Goal: Find specific page/section

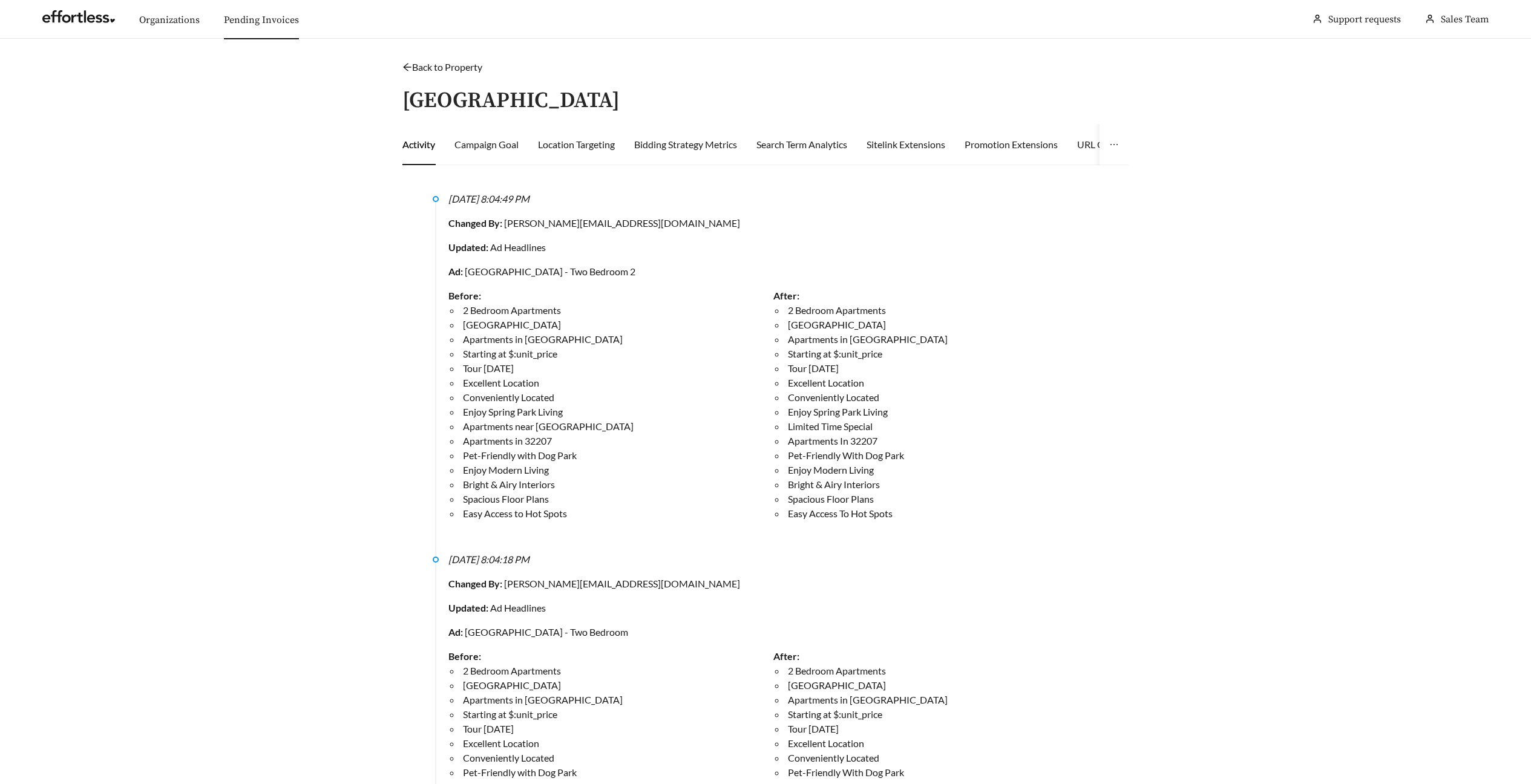
click at [230, 22] on link "Pending Invoices" at bounding box center [261, 20] width 75 height 12
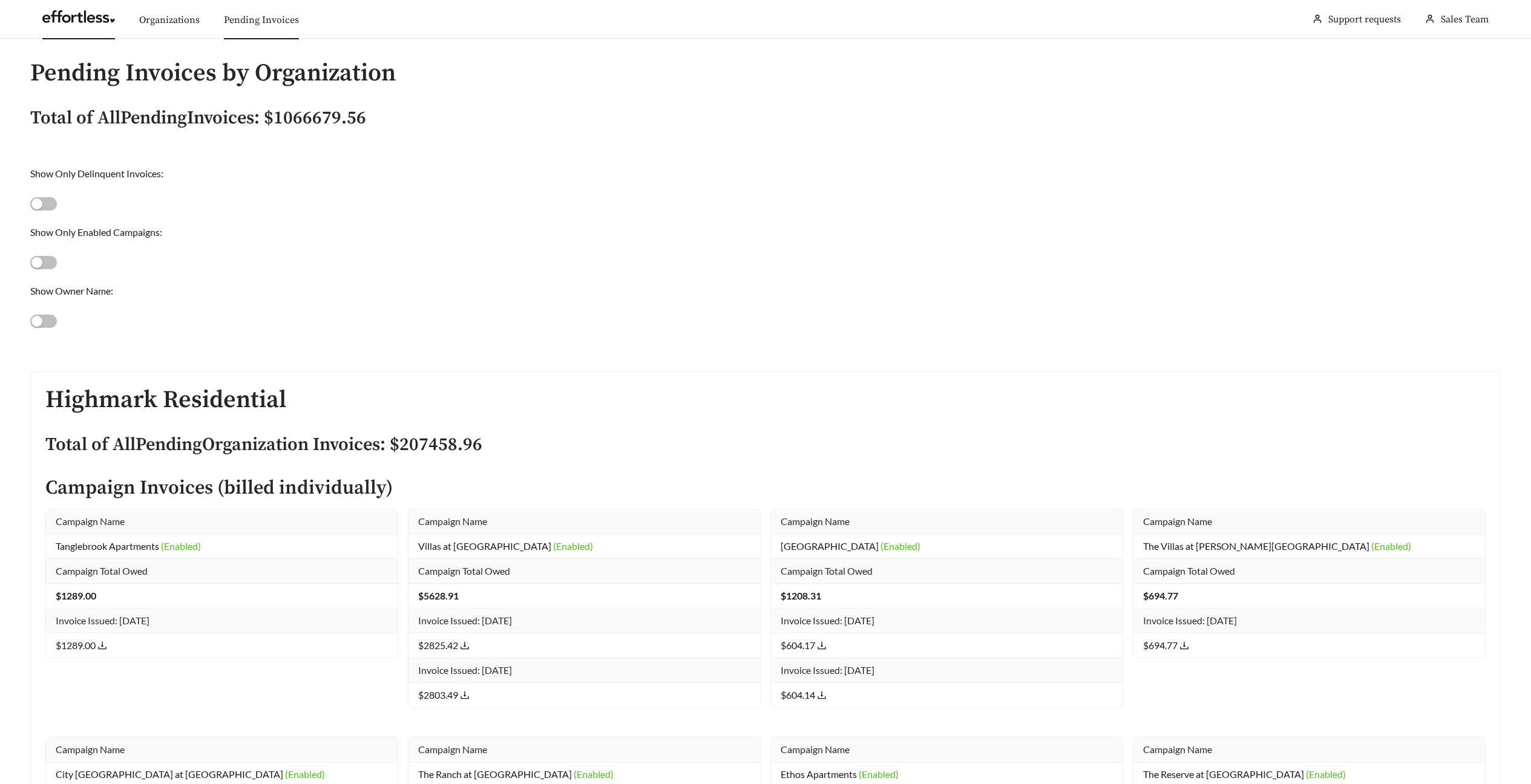
click at [57, 14] on link at bounding box center [78, 20] width 72 height 12
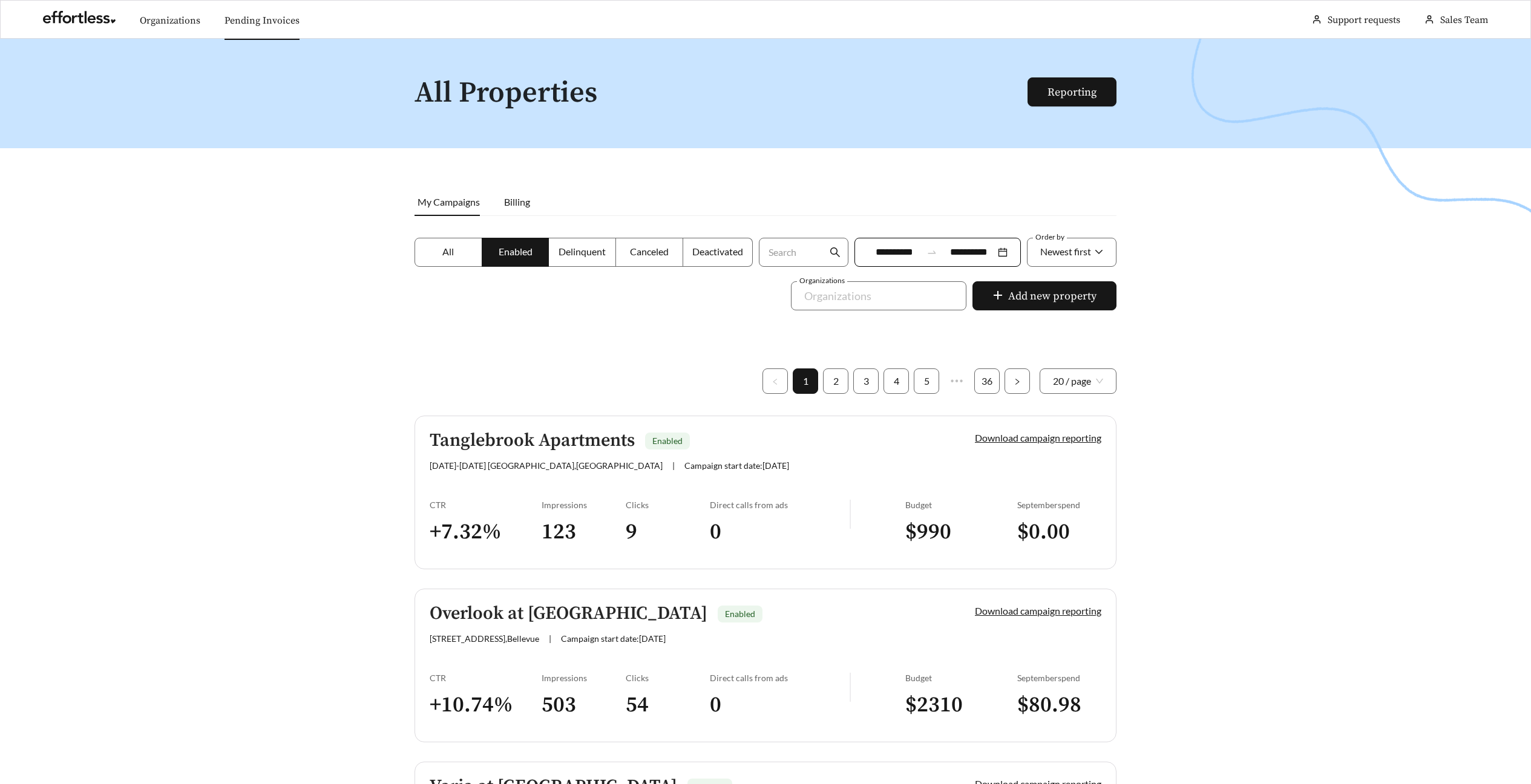
click at [298, 25] on link "Pending Invoices" at bounding box center [262, 20] width 75 height 12
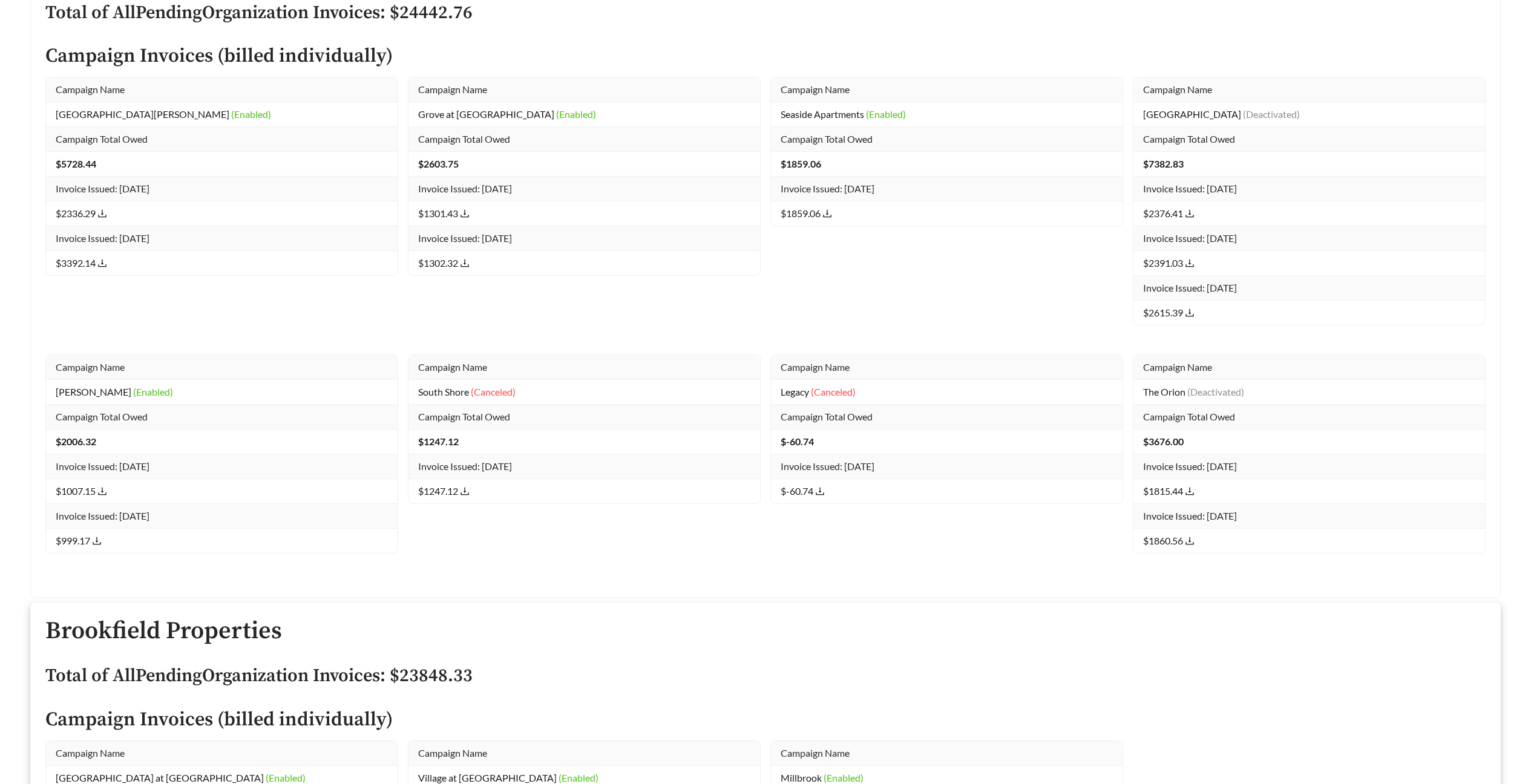
click at [1218, 621] on h2 "Brookfield Properties" at bounding box center [766, 631] width 1441 height 27
